Goal: Information Seeking & Learning: Learn about a topic

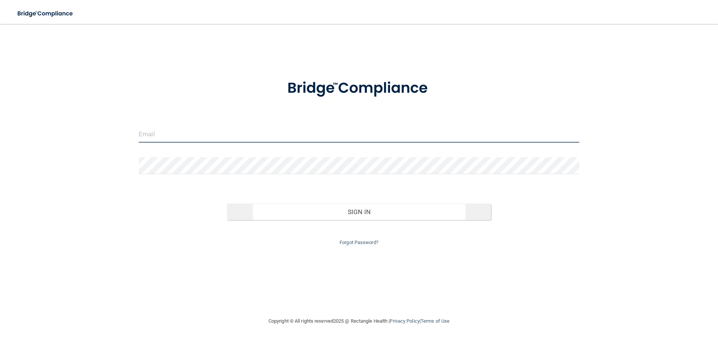
type input "[EMAIL_ADDRESS][DOMAIN_NAME]"
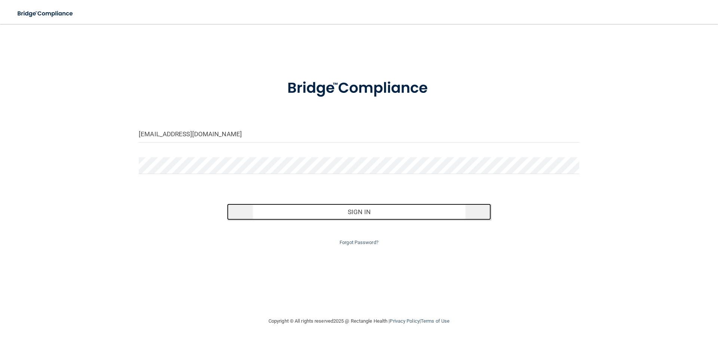
click at [343, 218] on button "Sign In" at bounding box center [359, 211] width 264 height 16
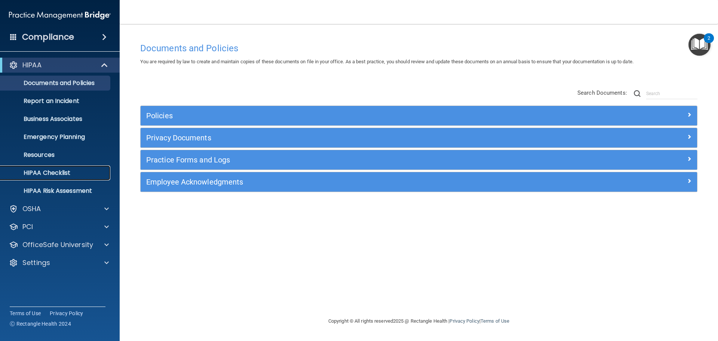
click at [55, 173] on p "HIPAA Checklist" at bounding box center [56, 172] width 102 height 7
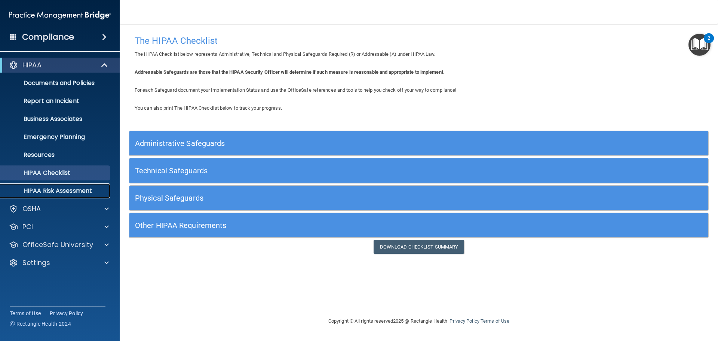
click at [62, 193] on p "HIPAA Risk Assessment" at bounding box center [56, 190] width 102 height 7
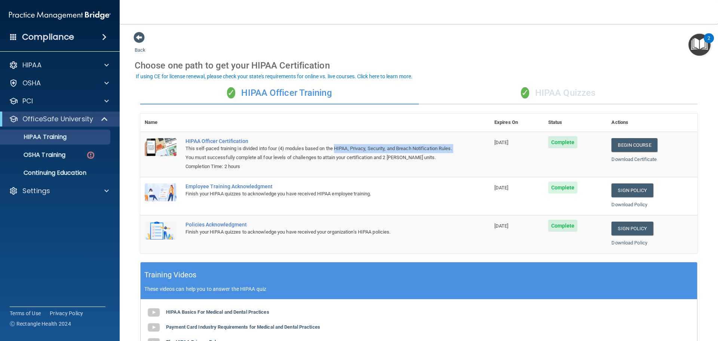
drag, startPoint x: 336, startPoint y: 146, endPoint x: 200, endPoint y: 160, distance: 136.8
click at [200, 160] on div "This self-paced training is divided into four (4) modules based on the HIPAA, P…" at bounding box center [318, 153] width 267 height 18
copy div "HIPAA, Privacy, Security, and Breach Notification Rules."
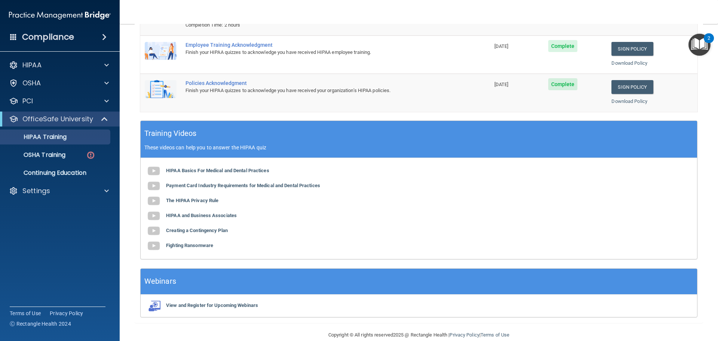
scroll to position [154, 0]
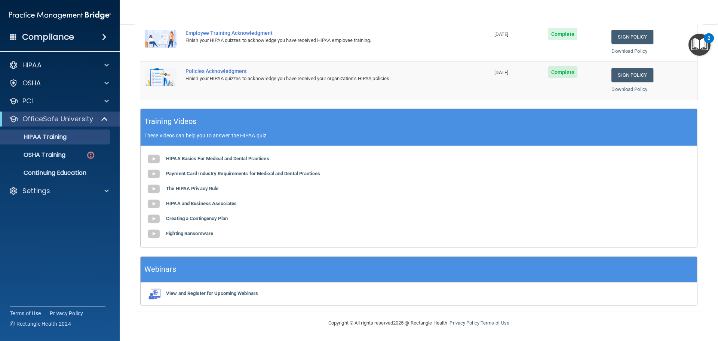
click at [50, 145] on ul "HIPAA Training OSHA Training Continuing Education" at bounding box center [60, 153] width 135 height 54
click at [50, 156] on p "OSHA Training" at bounding box center [35, 154] width 61 height 7
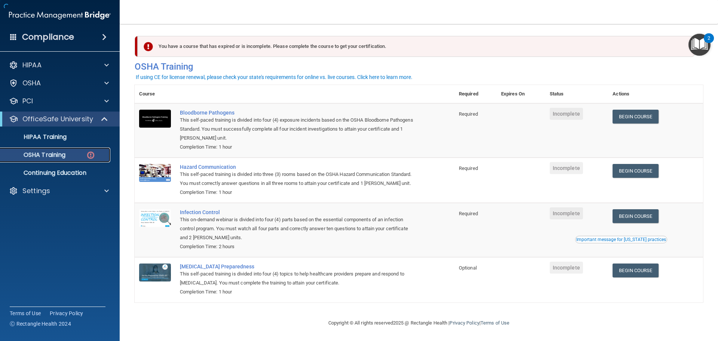
scroll to position [12, 0]
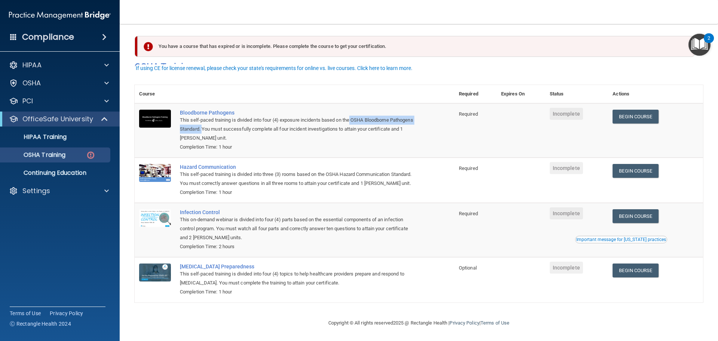
drag, startPoint x: 353, startPoint y: 108, endPoint x: 227, endPoint y: 120, distance: 126.5
click at [227, 120] on div "This self-paced training is divided into four (4) exposure incidents based on t…" at bounding box center [298, 128] width 237 height 27
copy div "OSHA Bloodborne Pathogens Standard."
drag, startPoint x: 329, startPoint y: 163, endPoint x: 201, endPoint y: 174, distance: 128.3
click at [201, 174] on div "This self-paced training is divided into three (3) rooms based on the OSHA Haza…" at bounding box center [298, 179] width 237 height 18
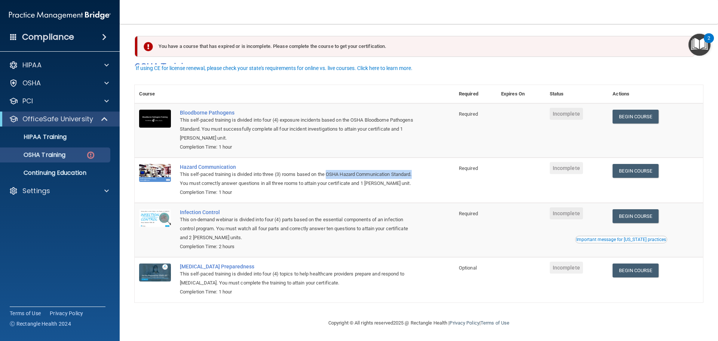
copy div "OSHA Hazard Communication Standard."
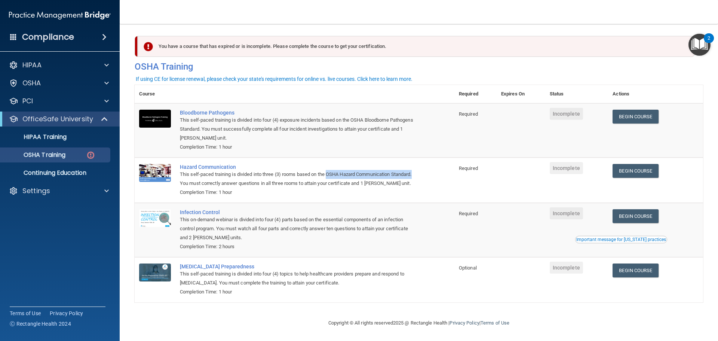
scroll to position [0, 0]
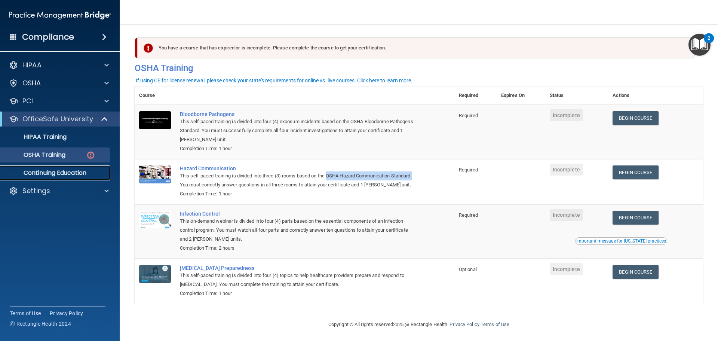
drag, startPoint x: 59, startPoint y: 167, endPoint x: 80, endPoint y: 164, distance: 20.7
click at [59, 167] on link "Continuing Education" at bounding box center [52, 172] width 118 height 15
